Goal: Task Accomplishment & Management: Use online tool/utility

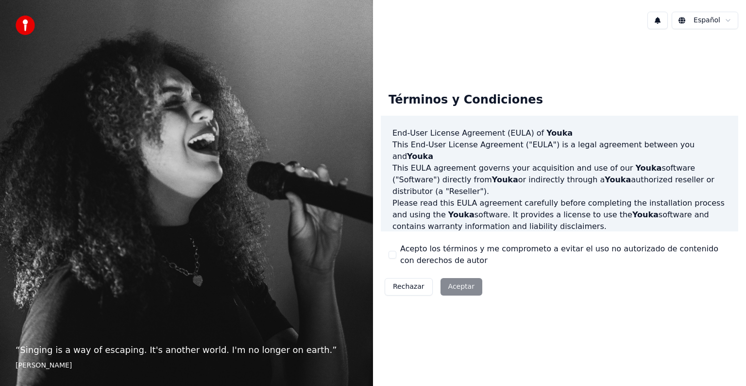
click at [463, 284] on div "Rechazar Aceptar" at bounding box center [433, 286] width 105 height 25
click at [505, 326] on div "Términos y Condiciones End-User License Agreement ([PERSON_NAME]) of Youka This…" at bounding box center [559, 192] width 373 height 310
click at [454, 290] on div "Rechazar Aceptar" at bounding box center [433, 286] width 105 height 25
click at [462, 291] on div "Rechazar Aceptar" at bounding box center [433, 286] width 105 height 25
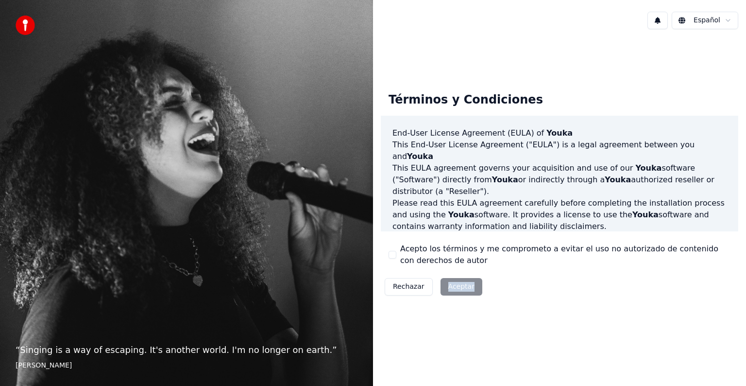
click at [462, 291] on div "Rechazar Aceptar" at bounding box center [433, 286] width 105 height 25
click at [463, 286] on div "Rechazar Aceptar" at bounding box center [433, 286] width 105 height 25
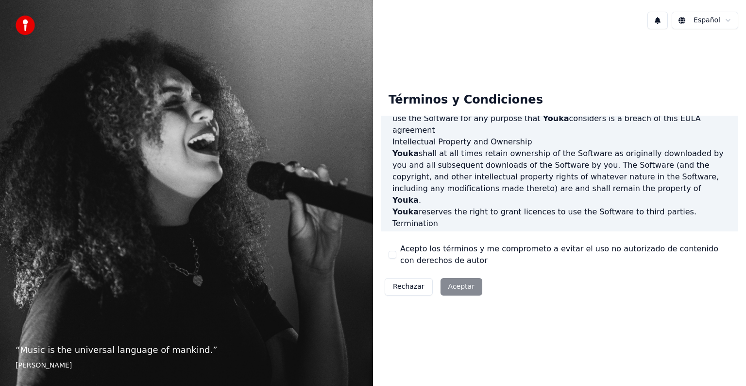
scroll to position [525, 0]
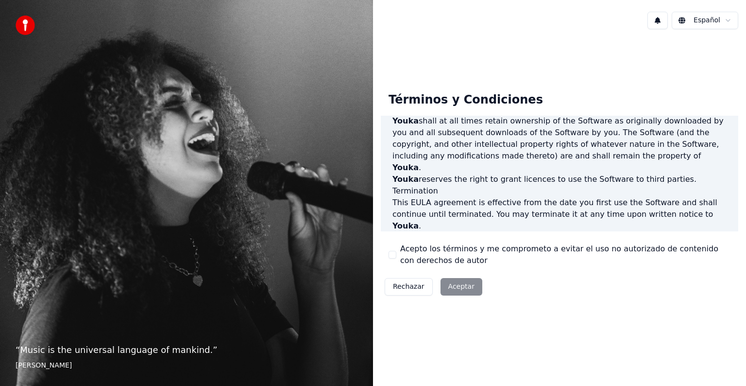
click at [388, 252] on button "Acepto los términos y me comprometo a evitar el uso no autorizado de contenido …" at bounding box center [392, 255] width 8 height 8
click at [449, 288] on button "Aceptar" at bounding box center [461, 286] width 42 height 17
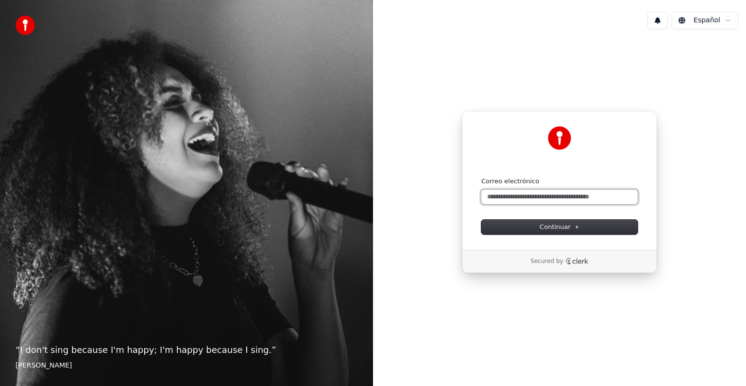
click at [572, 196] on input "Correo electrónico" at bounding box center [559, 196] width 156 height 15
type input "*"
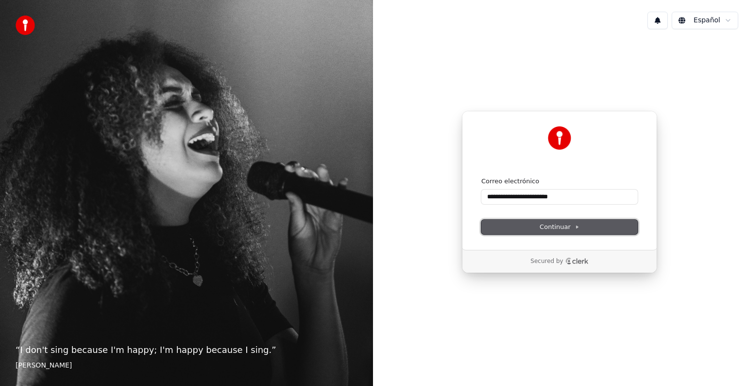
click at [554, 226] on span "Continuar" at bounding box center [559, 226] width 40 height 9
type input "**********"
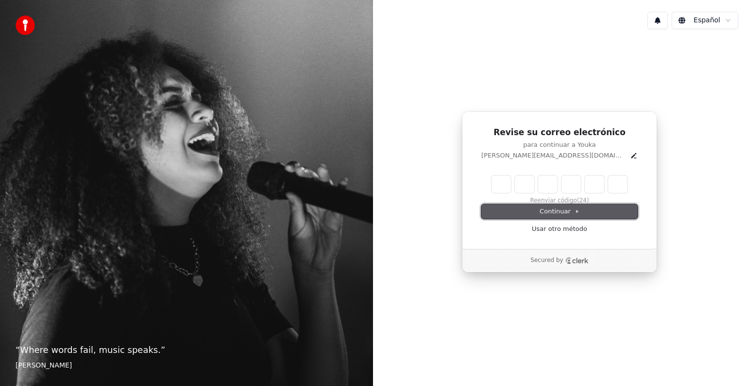
click at [553, 210] on span "Continuar" at bounding box center [559, 211] width 40 height 9
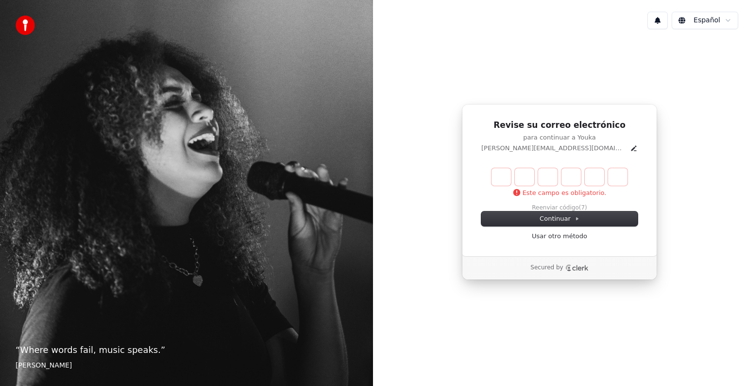
click at [506, 176] on input "Enter verification code" at bounding box center [559, 176] width 136 height 17
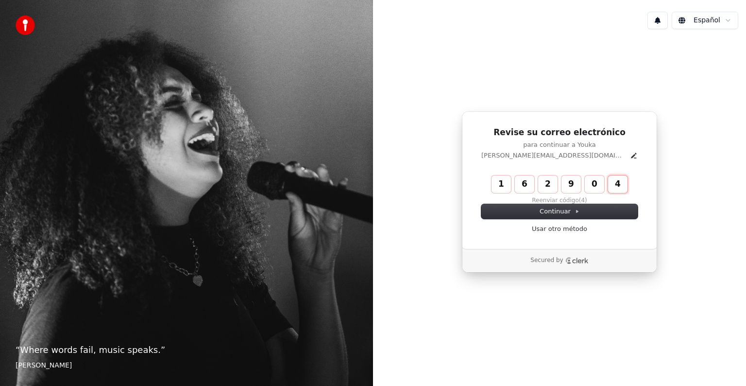
type input "******"
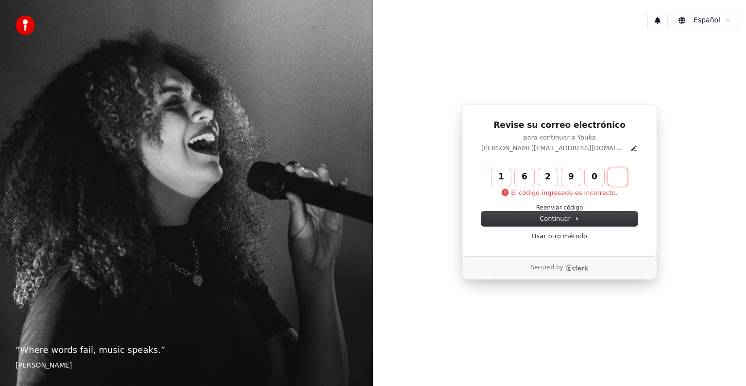
type input "******"
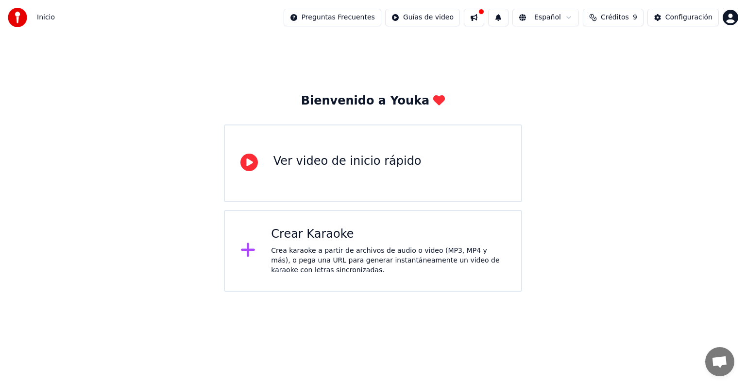
click at [245, 252] on icon at bounding box center [248, 250] width 14 height 14
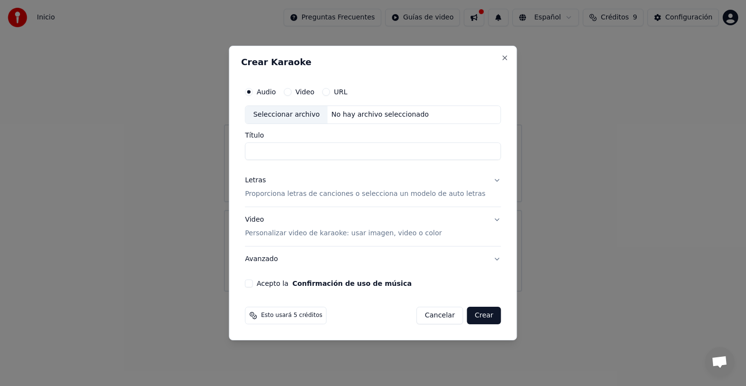
click at [486, 180] on button "Letras Proporciona letras de canciones o selecciona un modelo de auto letras" at bounding box center [373, 187] width 256 height 39
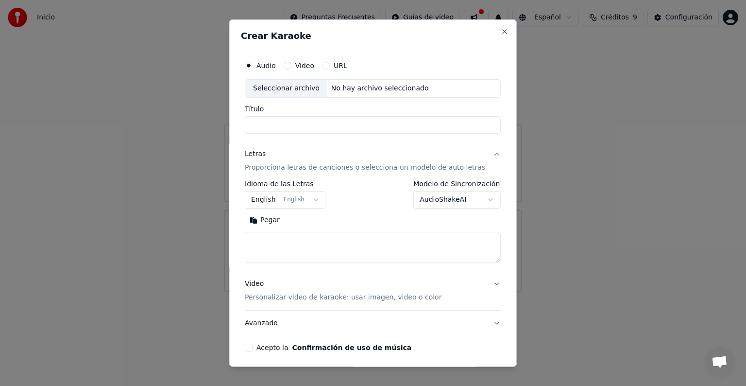
click at [299, 66] on div "Video" at bounding box center [299, 66] width 31 height 8
click at [291, 65] on button "Video" at bounding box center [288, 66] width 8 height 8
click at [291, 91] on div "Seleccionar archivo" at bounding box center [286, 88] width 82 height 17
click at [347, 64] on label "URL" at bounding box center [341, 65] width 14 height 7
click at [330, 64] on button "URL" at bounding box center [326, 66] width 8 height 8
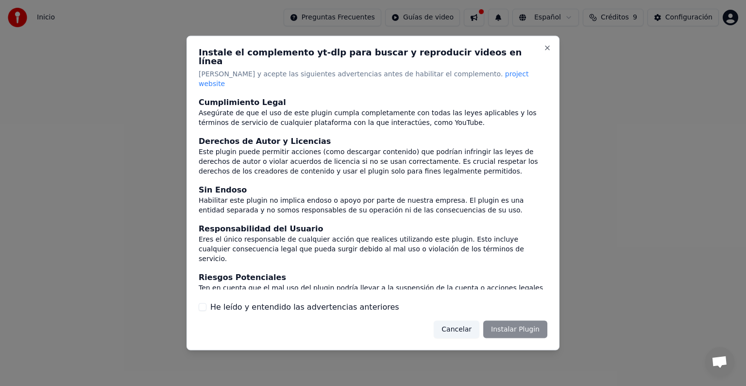
click at [465, 320] on button "Cancelar" at bounding box center [457, 328] width 46 height 17
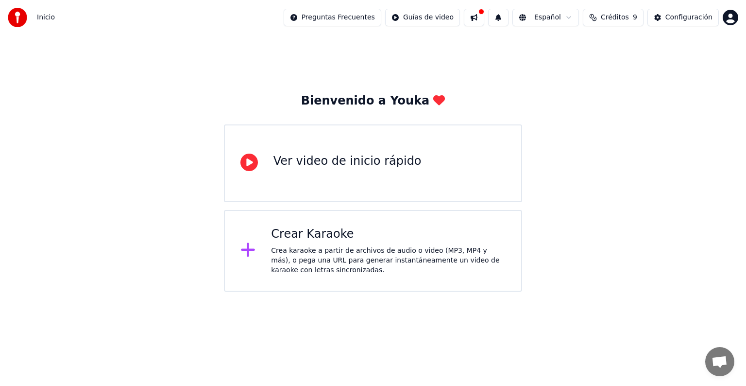
click at [254, 243] on icon at bounding box center [248, 249] width 16 height 17
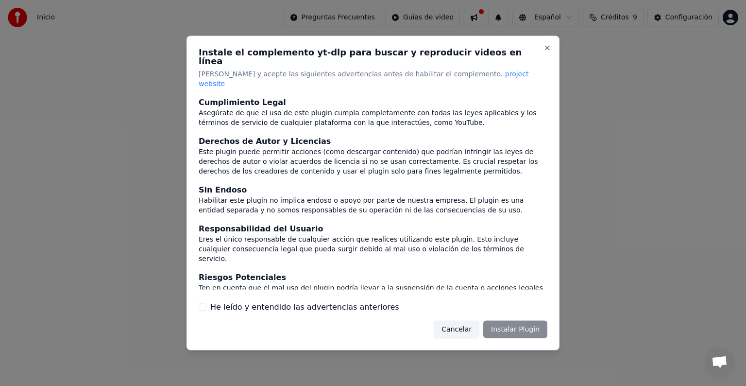
click at [215, 301] on label "He leído y entendido las advertencias anteriores" at bounding box center [304, 307] width 189 height 12
click at [206, 302] on button "He leído y entendido las advertencias anteriores" at bounding box center [203, 306] width 8 height 8
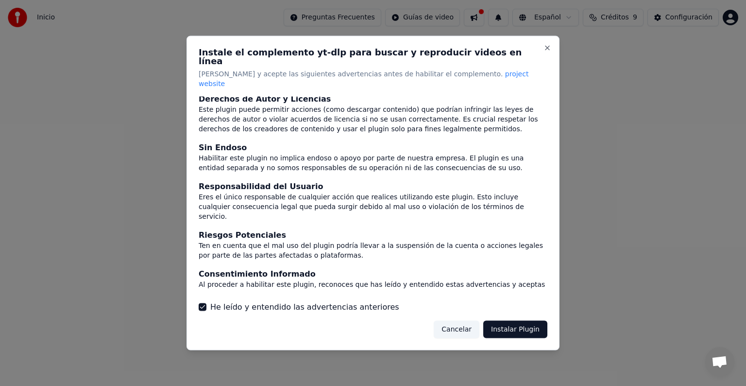
click at [515, 320] on button "Instalar Plugin" at bounding box center [515, 328] width 64 height 17
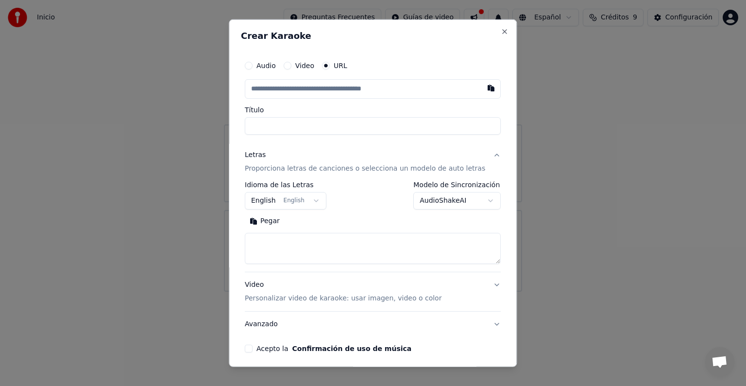
click at [382, 86] on input "text" at bounding box center [373, 88] width 256 height 19
click at [397, 90] on input "text" at bounding box center [373, 88] width 256 height 19
paste input "**********"
click at [353, 121] on input "Título" at bounding box center [373, 125] width 256 height 17
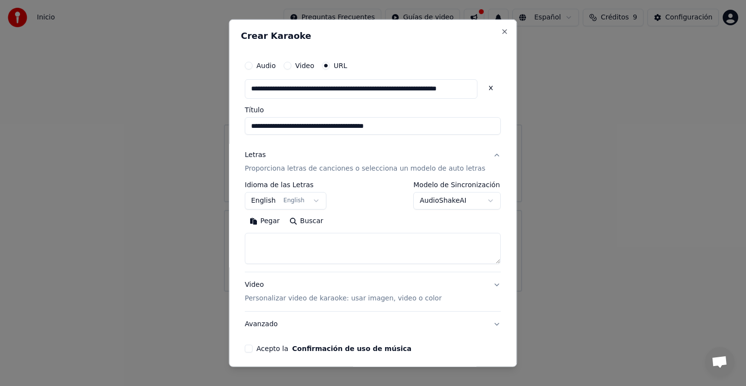
type input "**********"
click at [318, 204] on button "English English" at bounding box center [286, 200] width 82 height 17
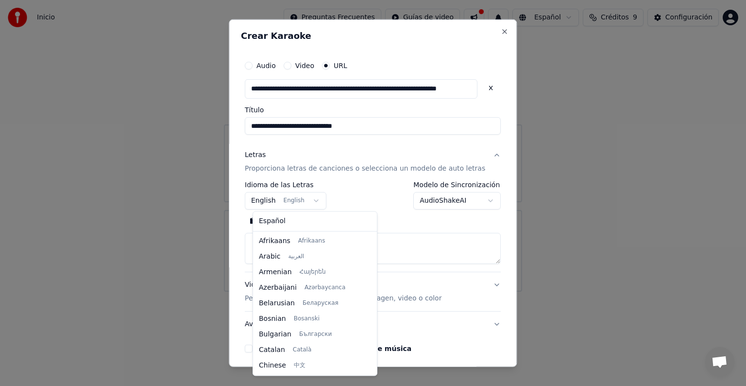
click at [319, 200] on body "**********" at bounding box center [373, 145] width 746 height 291
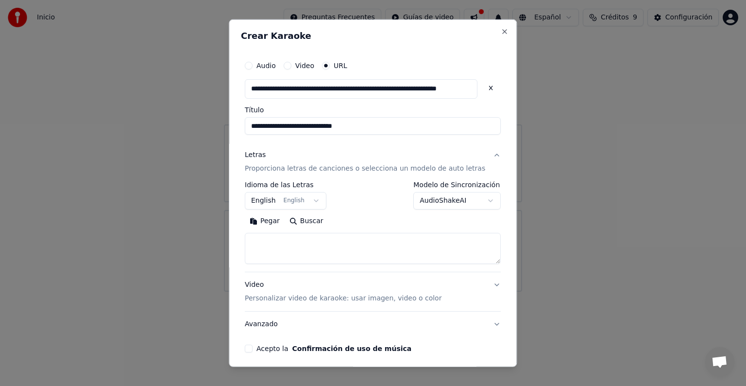
click at [320, 203] on button "English English" at bounding box center [286, 200] width 82 height 17
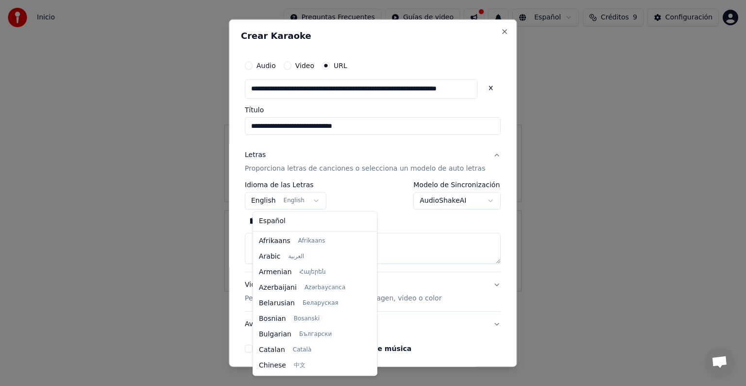
scroll to position [78, 0]
select select "**"
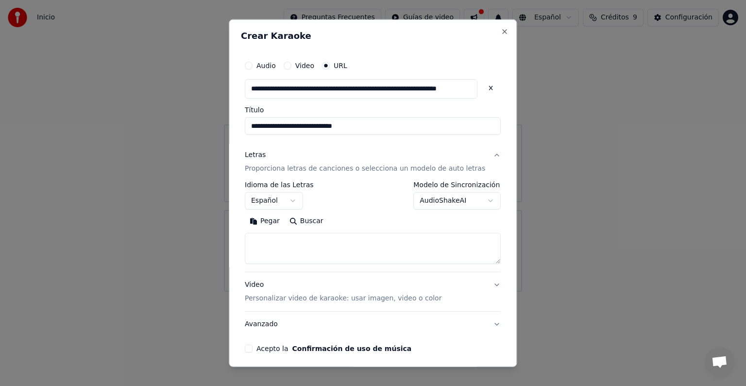
click at [473, 202] on button "AudioShakeAI" at bounding box center [457, 200] width 87 height 17
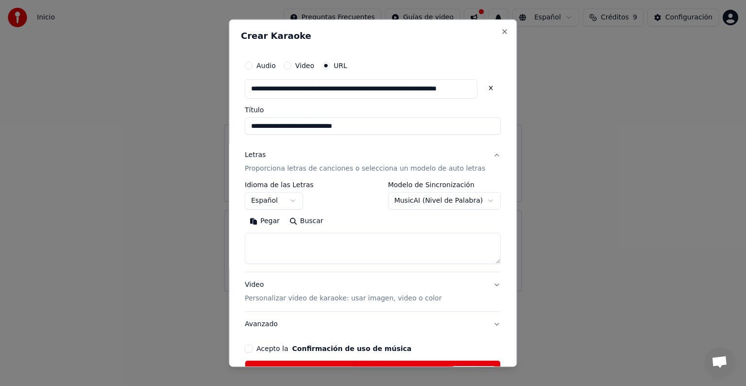
click at [476, 205] on body "**********" at bounding box center [373, 145] width 746 height 291
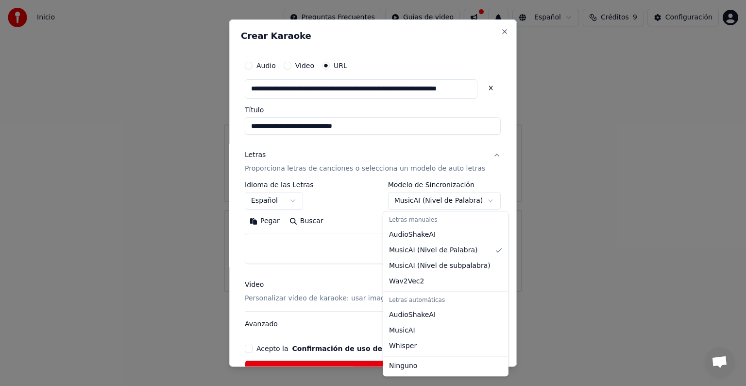
select select "**********"
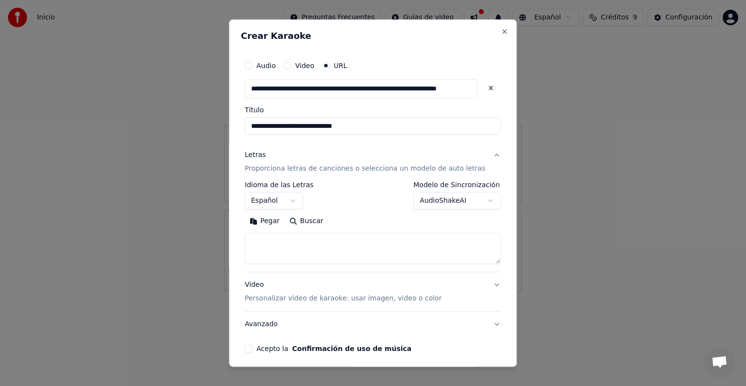
click at [278, 244] on textarea at bounding box center [373, 248] width 256 height 31
click at [320, 223] on button "Buscar" at bounding box center [307, 221] width 44 height 16
click at [307, 218] on button "Buscar" at bounding box center [307, 221] width 44 height 16
click at [482, 284] on button "Video Personalizar video de karaoke: usar imagen, video o color" at bounding box center [373, 291] width 256 height 39
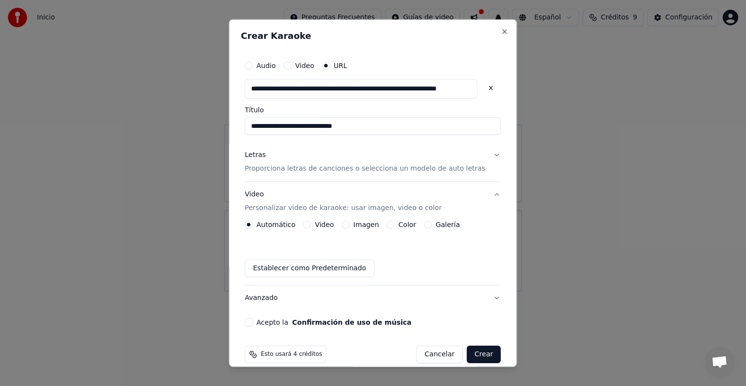
click at [329, 221] on label "Video" at bounding box center [324, 224] width 19 height 7
click at [311, 221] on button "Video" at bounding box center [307, 224] width 8 height 8
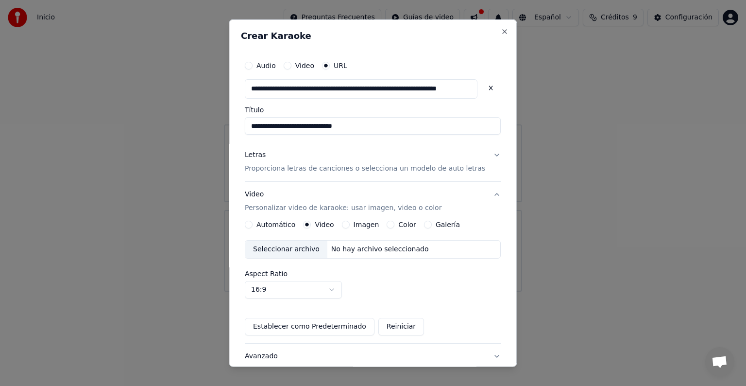
click at [379, 224] on label "Imagen" at bounding box center [366, 224] width 26 height 7
click at [350, 224] on button "Imagen" at bounding box center [346, 224] width 8 height 8
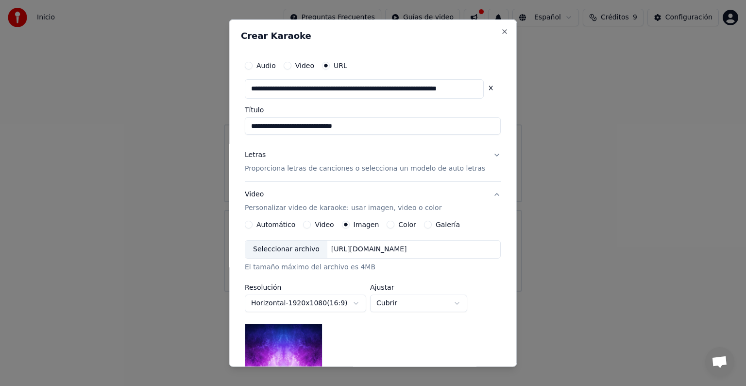
click at [302, 335] on img at bounding box center [284, 345] width 78 height 44
click at [399, 224] on label "Color" at bounding box center [408, 224] width 18 height 7
click at [395, 224] on button "Color" at bounding box center [391, 224] width 8 height 8
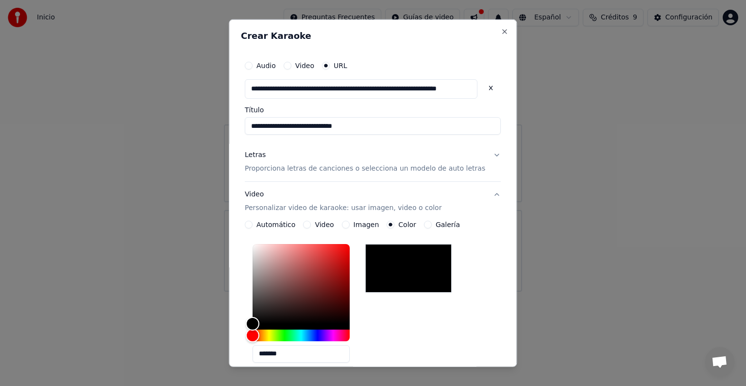
click at [398, 224] on div "Color" at bounding box center [402, 224] width 30 height 8
click at [371, 221] on label "Imagen" at bounding box center [366, 224] width 26 height 7
click at [350, 221] on button "Imagen" at bounding box center [346, 224] width 8 height 8
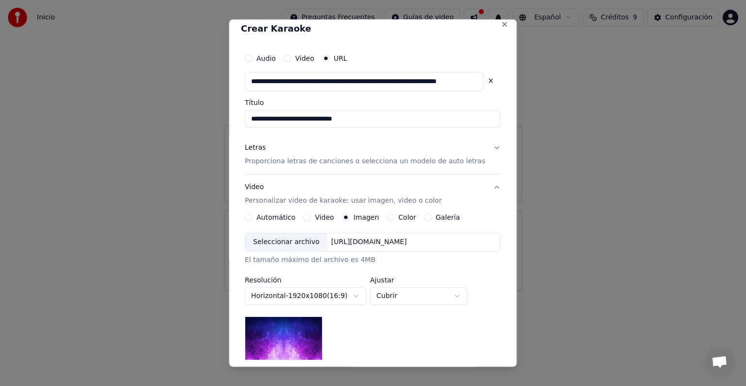
scroll to position [18, 0]
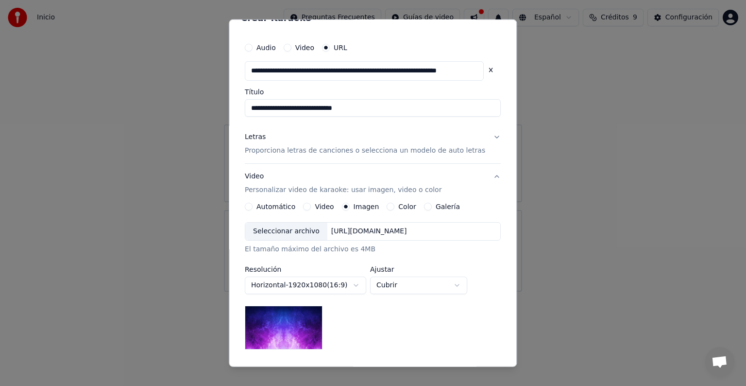
click at [441, 148] on p "Proporciona letras de canciones o selecciona un modelo de auto letras" at bounding box center [365, 151] width 240 height 10
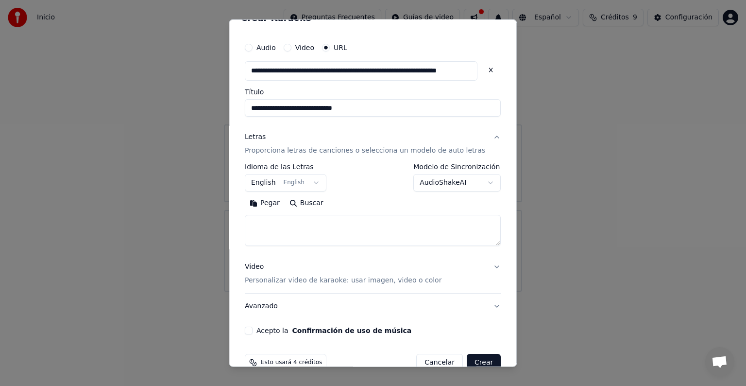
click at [313, 202] on button "Buscar" at bounding box center [307, 203] width 44 height 16
click at [474, 184] on body "**********" at bounding box center [373, 145] width 746 height 291
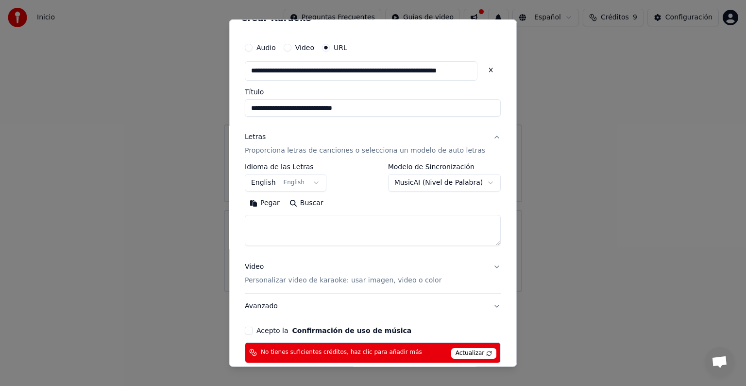
click at [460, 185] on button "MusicAI ( Nivel de Palabra )" at bounding box center [444, 182] width 113 height 17
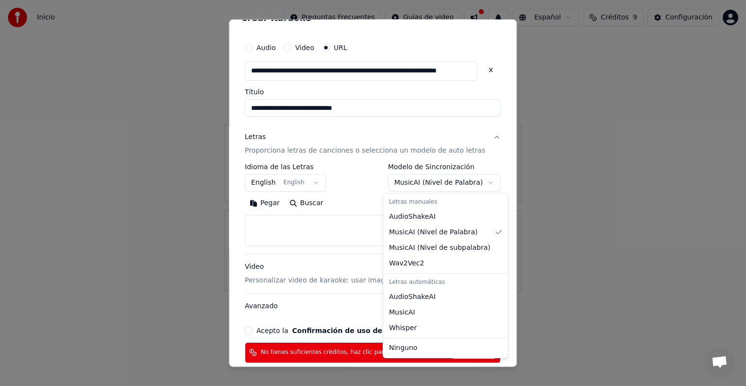
select select "**********"
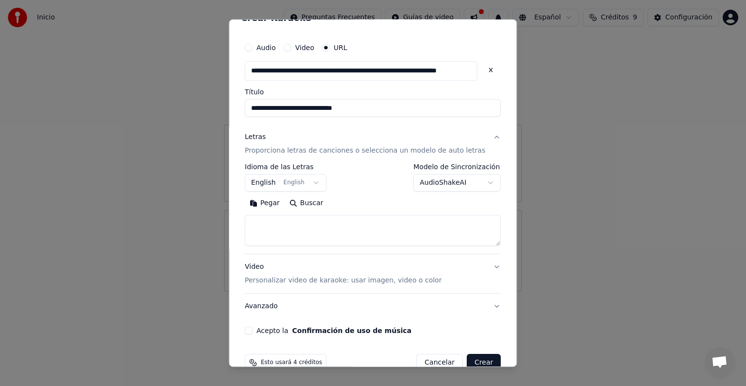
scroll to position [38, 0]
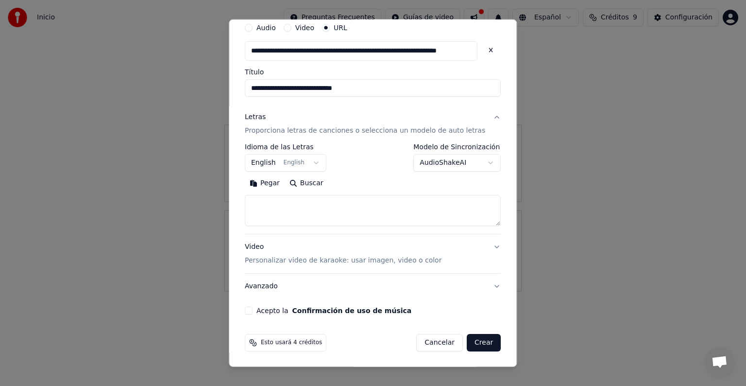
click at [471, 341] on button "Crear" at bounding box center [484, 342] width 34 height 17
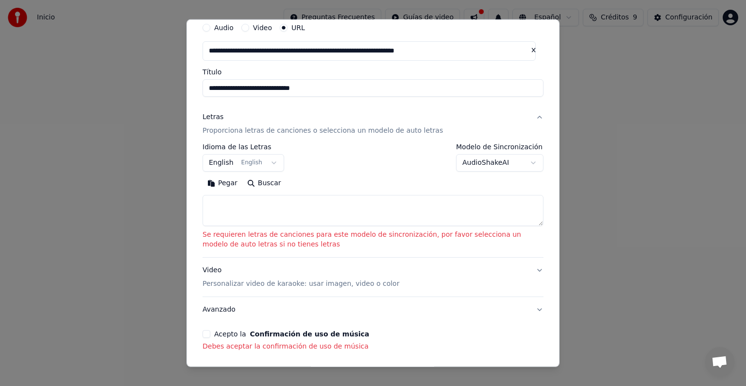
click at [268, 202] on textarea at bounding box center [372, 210] width 341 height 31
paste textarea "**********"
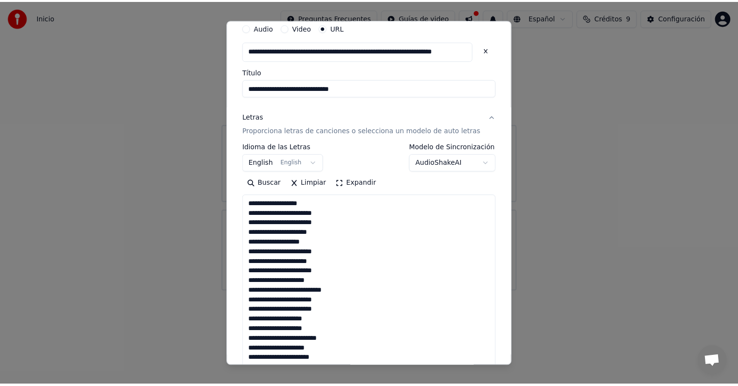
scroll to position [245, 0]
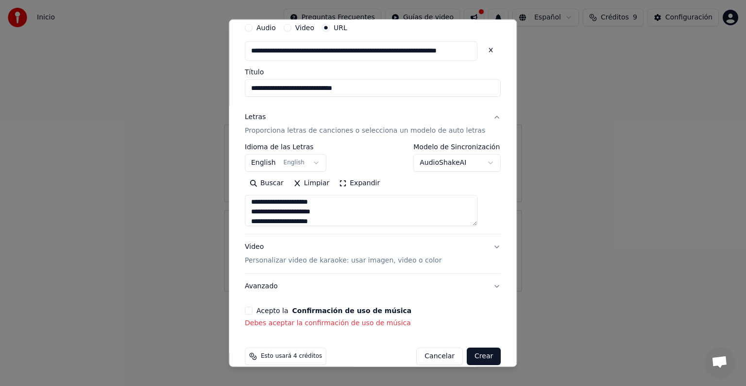
type textarea "**********"
click at [252, 308] on button "Acepto la Confirmación de uso de música" at bounding box center [249, 310] width 8 height 8
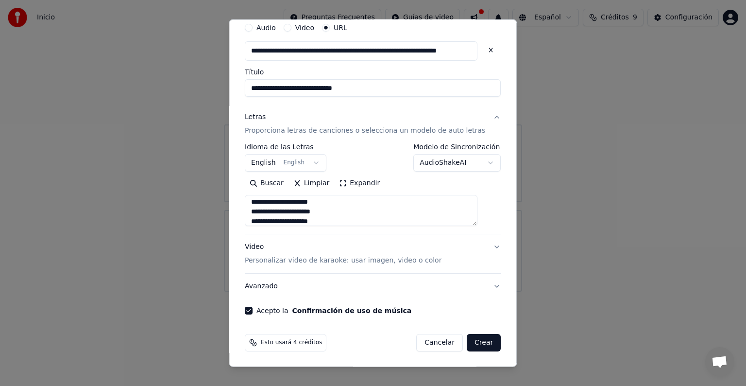
click at [467, 340] on button "Crear" at bounding box center [484, 342] width 34 height 17
select select "**"
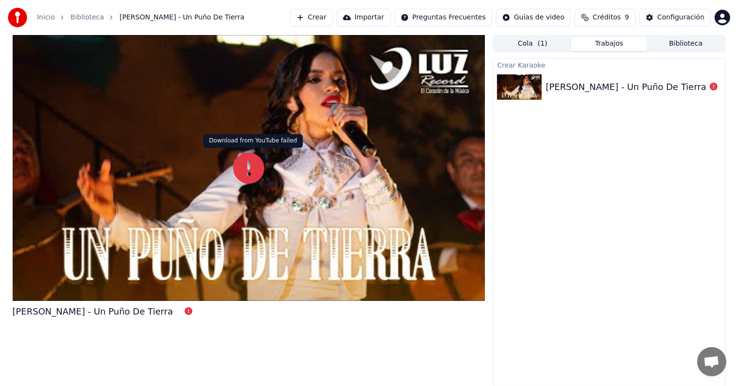
click at [251, 167] on icon at bounding box center [248, 167] width 31 height 31
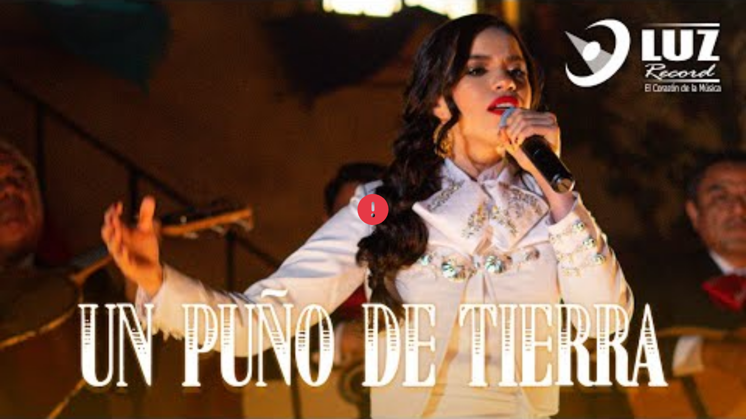
click at [392, 210] on div at bounding box center [373, 209] width 746 height 419
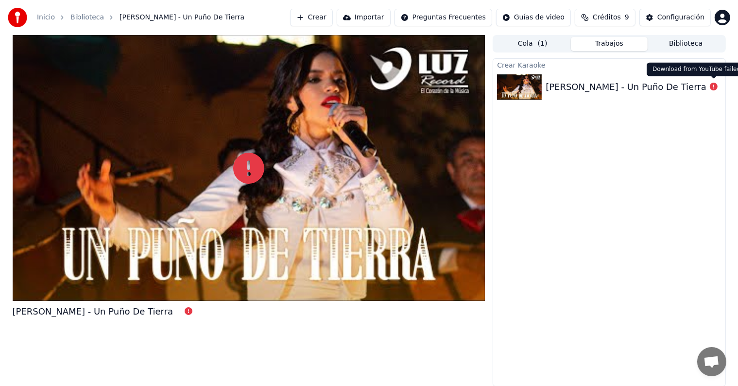
click at [713, 88] on icon at bounding box center [713, 87] width 8 height 8
click at [544, 40] on span "( 1 )" at bounding box center [542, 44] width 10 height 10
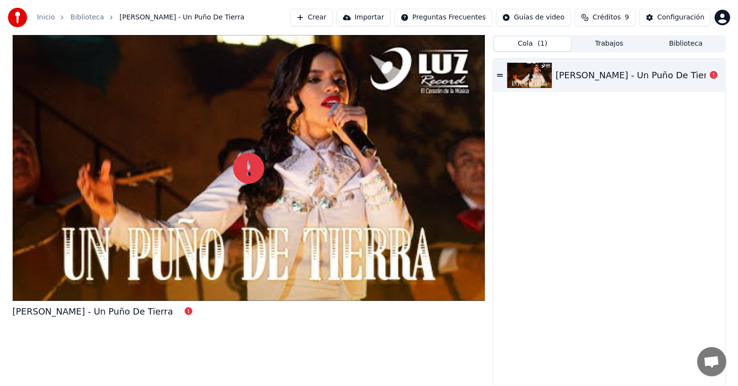
click at [500, 72] on icon at bounding box center [500, 75] width 6 height 7
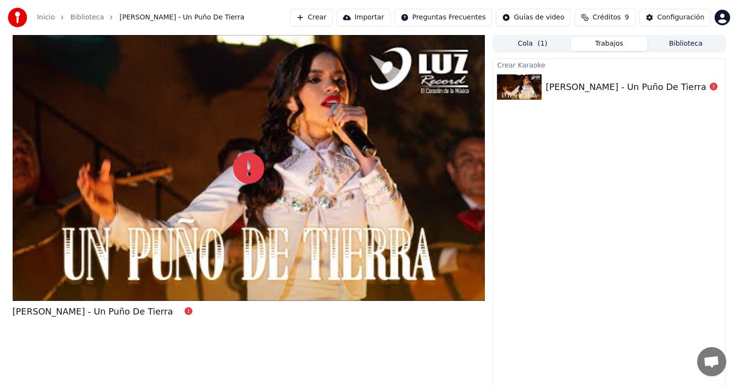
click at [620, 45] on button "Trabajos" at bounding box center [608, 44] width 77 height 14
click at [713, 89] on icon at bounding box center [713, 87] width 8 height 8
click at [651, 83] on div "[PERSON_NAME] - Un Puño De Tierra" at bounding box center [625, 87] width 161 height 14
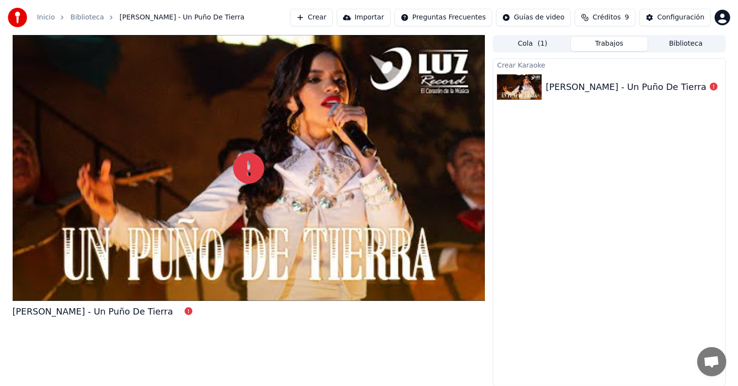
click at [651, 83] on div "[PERSON_NAME] - Un Puño De Tierra" at bounding box center [625, 87] width 161 height 14
click at [503, 209] on div "Crear Karaoke [PERSON_NAME] - Un Puño De Tierra" at bounding box center [608, 222] width 233 height 328
click at [547, 16] on html "Inicio Biblioteca [PERSON_NAME] - Un Puño De Tierra Crear Importar Preguntas Fr…" at bounding box center [369, 193] width 738 height 386
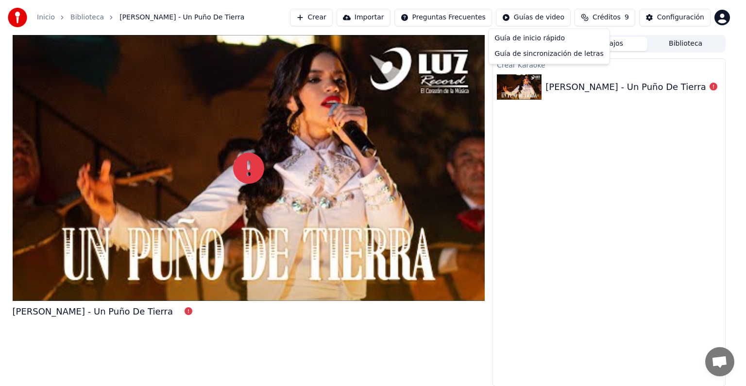
click at [703, 91] on html "Inicio Biblioteca [PERSON_NAME] - Un Puño De Tierra Crear Importar Preguntas Fr…" at bounding box center [373, 193] width 746 height 386
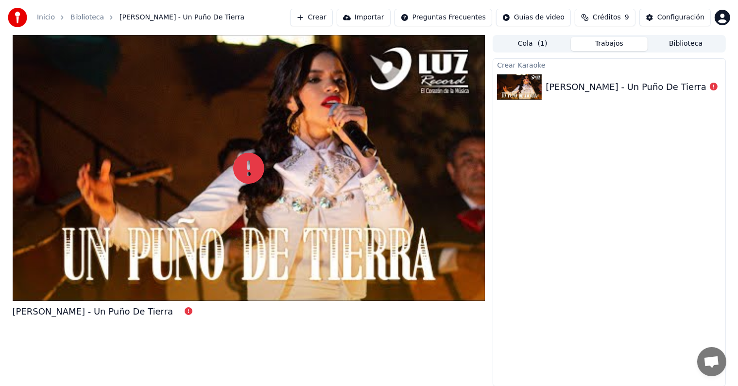
click at [678, 48] on button "Biblioteca" at bounding box center [685, 44] width 77 height 14
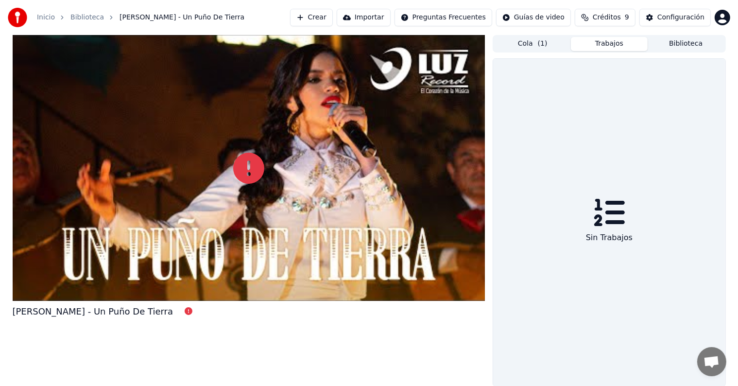
click at [614, 39] on button "Trabajos" at bounding box center [608, 44] width 77 height 14
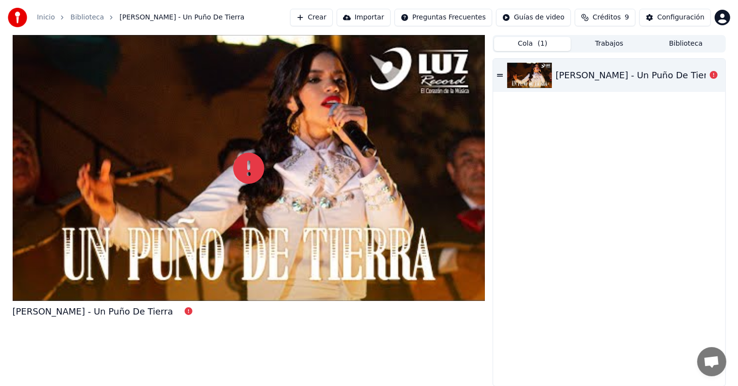
click at [532, 39] on button "Cola ( 1 )" at bounding box center [532, 44] width 77 height 14
click at [333, 16] on button "Crear" at bounding box center [311, 17] width 43 height 17
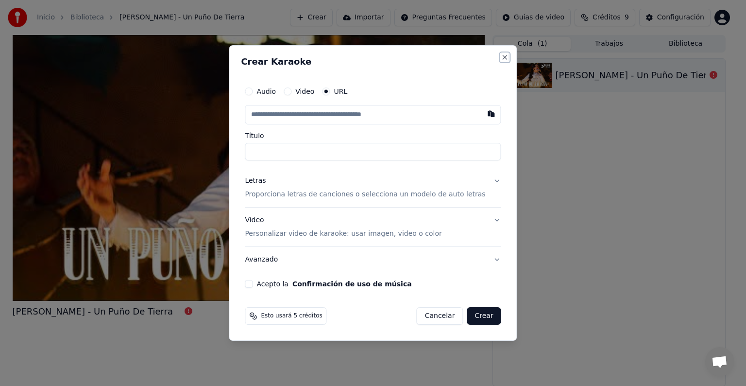
click at [501, 58] on button "Close" at bounding box center [505, 57] width 8 height 8
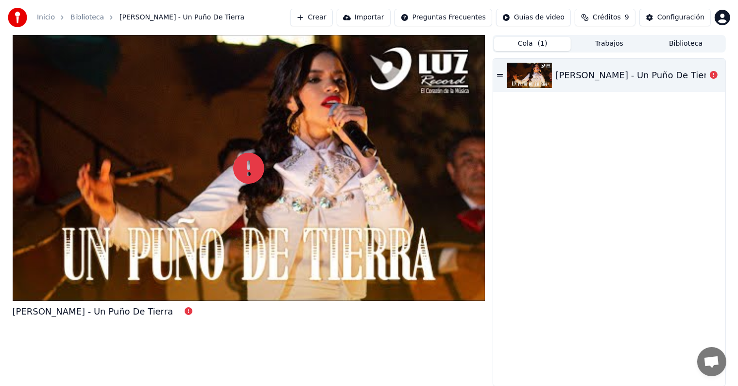
click at [47, 17] on link "Inicio" at bounding box center [46, 18] width 18 height 10
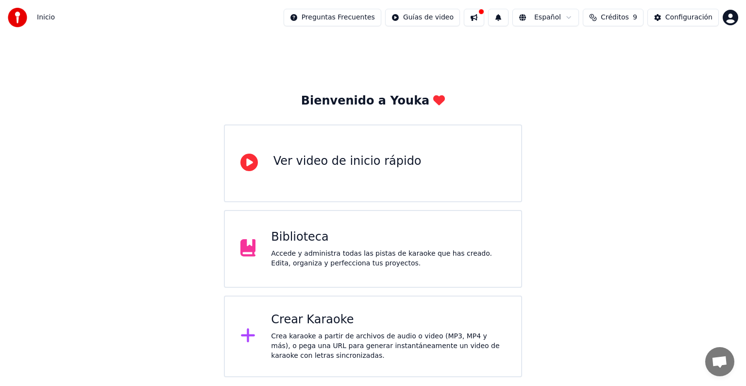
click at [47, 16] on span "Inicio" at bounding box center [46, 18] width 18 height 10
click at [352, 322] on div "Crear Karaoke" at bounding box center [388, 320] width 235 height 16
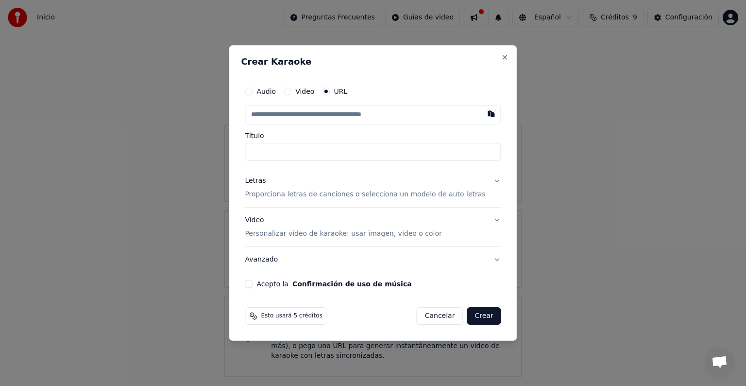
click at [345, 116] on input "text" at bounding box center [373, 114] width 256 height 19
click at [501, 53] on button "Close" at bounding box center [505, 57] width 8 height 8
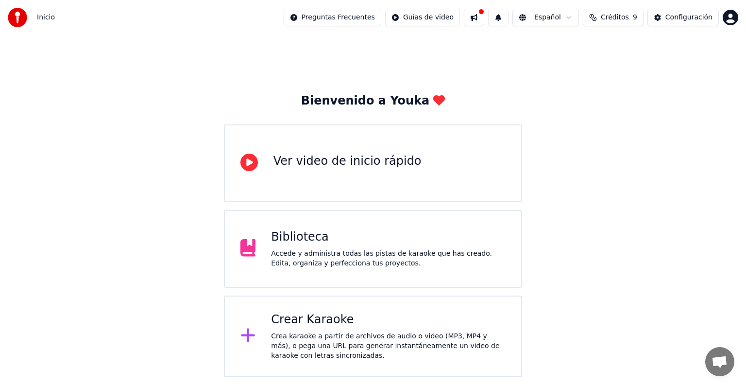
click at [484, 20] on button at bounding box center [474, 17] width 20 height 17
click at [404, 75] on div "Bienvenido a Youka Ver video de inicio rápido Biblioteca Accede y administra to…" at bounding box center [373, 206] width 746 height 342
click at [612, 23] on button "Créditos 9" at bounding box center [613, 17] width 61 height 17
click at [51, 13] on span "Inicio" at bounding box center [46, 18] width 18 height 10
click at [333, 326] on div "Crear Karaoke" at bounding box center [388, 320] width 235 height 16
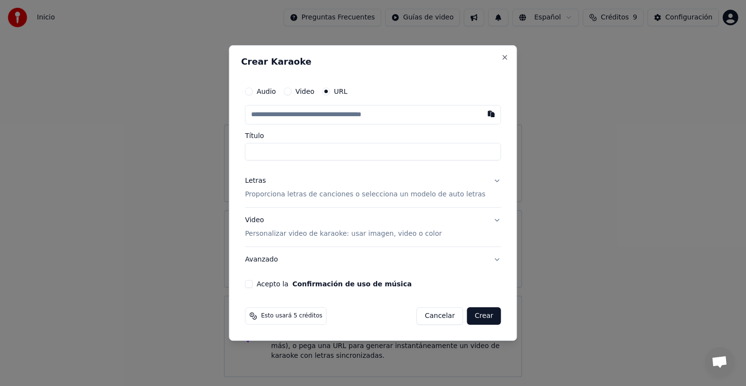
click at [497, 58] on div "Crear Karaoke Audio Video URL Título Letras Proporciona letras de canciones o s…" at bounding box center [373, 192] width 288 height 295
click at [501, 54] on button "Close" at bounding box center [505, 57] width 8 height 8
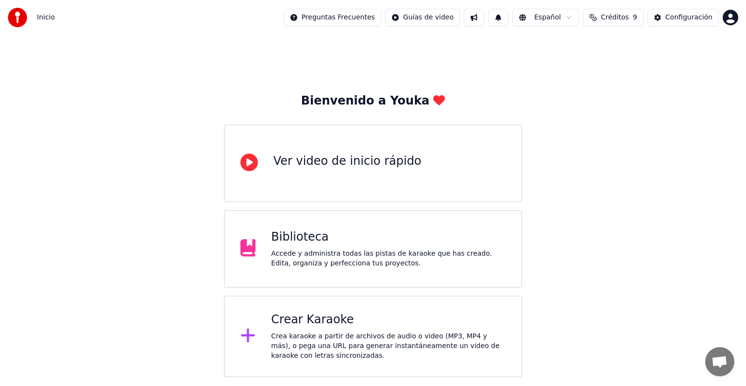
click at [353, 254] on div "Accede y administra todas las pistas de karaoke que has creado. Edita, organiza…" at bounding box center [388, 258] width 235 height 19
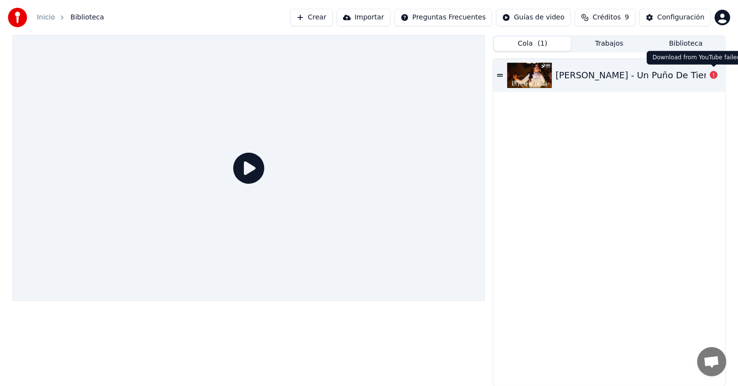
click at [715, 74] on icon at bounding box center [713, 75] width 8 height 8
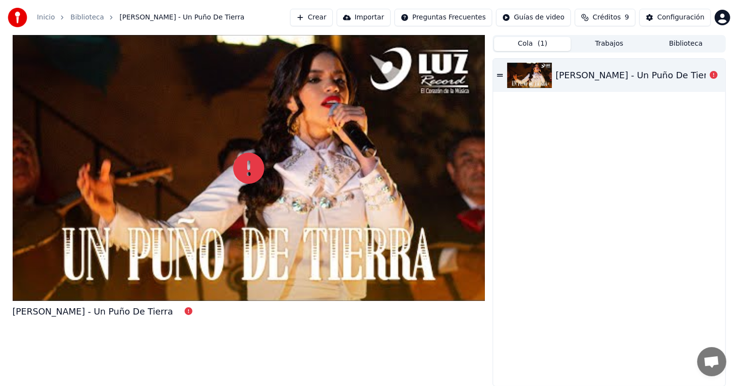
click at [715, 74] on icon at bounding box center [713, 75] width 8 height 8
click at [661, 71] on div "[PERSON_NAME] - Un Puño De Tierra" at bounding box center [635, 75] width 161 height 14
click at [333, 14] on button "Crear" at bounding box center [311, 17] width 43 height 17
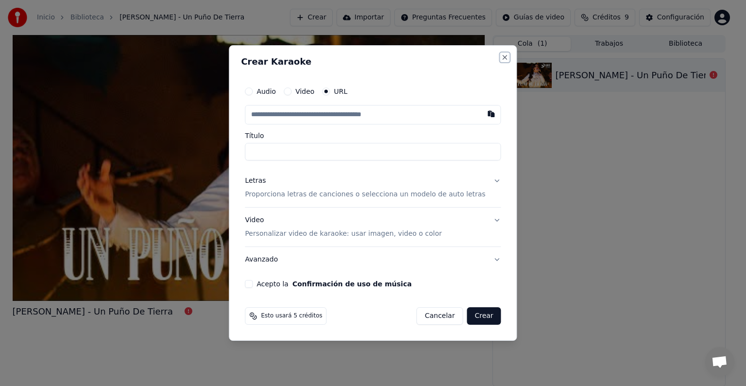
click at [501, 56] on button "Close" at bounding box center [505, 57] width 8 height 8
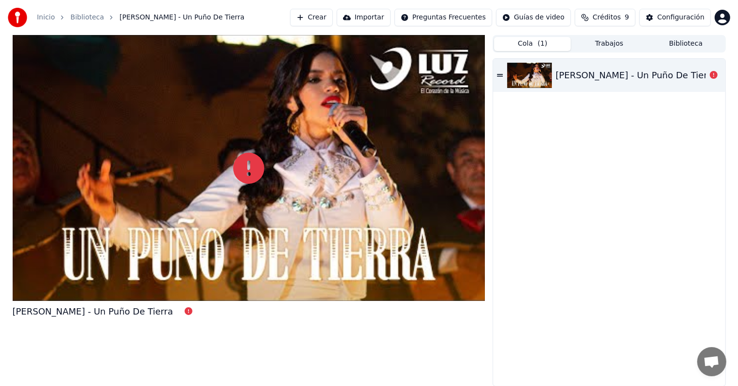
click at [615, 43] on button "Trabajos" at bounding box center [608, 44] width 77 height 14
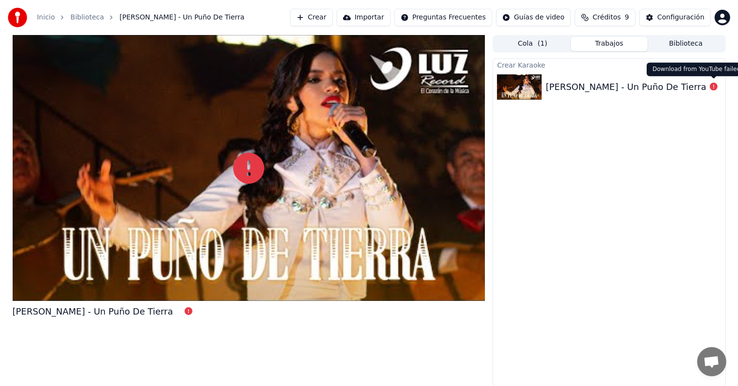
click at [711, 89] on icon at bounding box center [713, 87] width 8 height 8
